Goal: Transaction & Acquisition: Download file/media

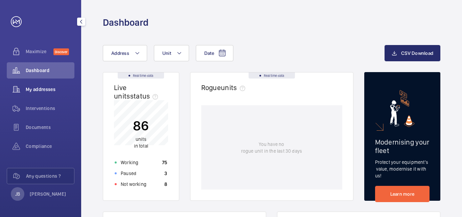
click at [49, 90] on span "My addresses" at bounding box center [50, 89] width 49 height 7
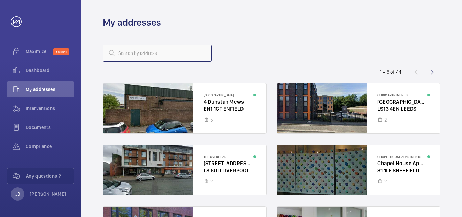
click at [128, 53] on input "text" at bounding box center [157, 53] width 109 height 17
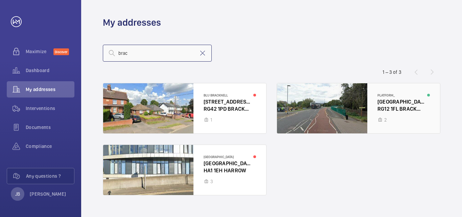
type input "brac"
click at [333, 103] on div at bounding box center [358, 108] width 163 height 50
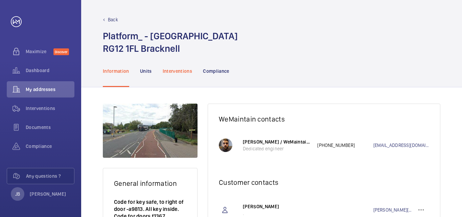
click at [185, 71] on p "Interventions" at bounding box center [178, 71] width 30 height 7
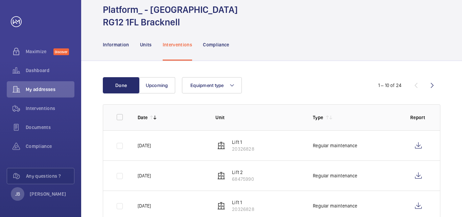
scroll to position [34, 0]
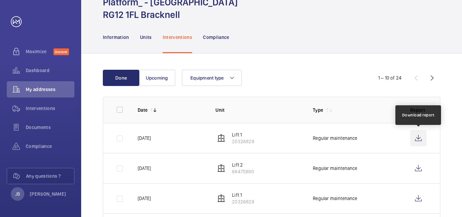
click at [333, 140] on wm-front-icon-button at bounding box center [418, 138] width 16 height 16
